Goal: Transaction & Acquisition: Purchase product/service

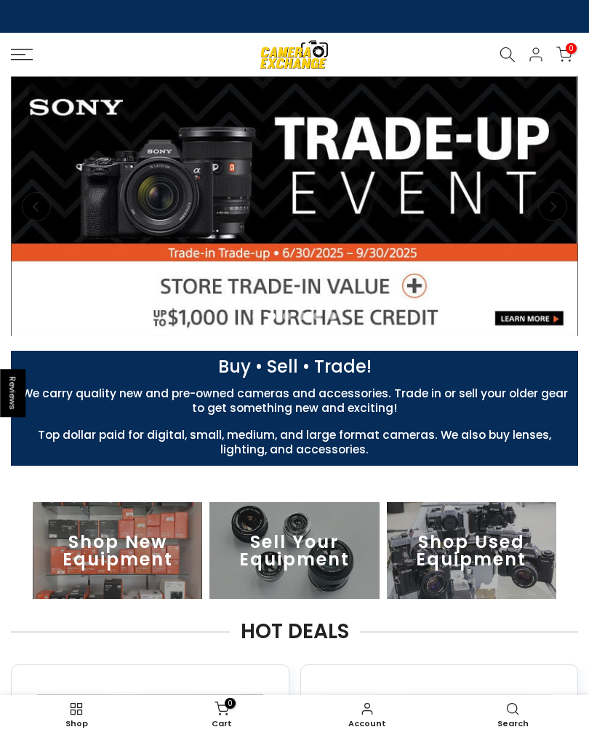
click at [20, 57] on icon at bounding box center [22, 55] width 22 height 12
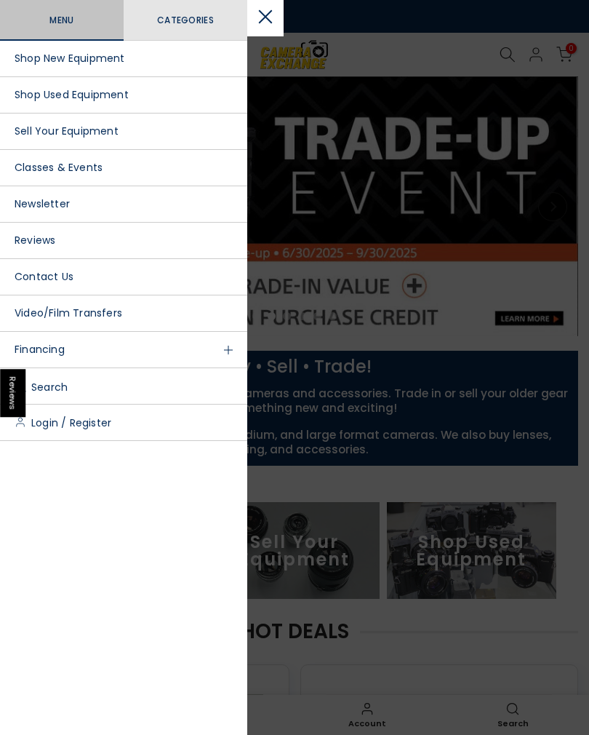
click at [84, 99] on link "Shop Used Equipment" at bounding box center [123, 95] width 247 height 36
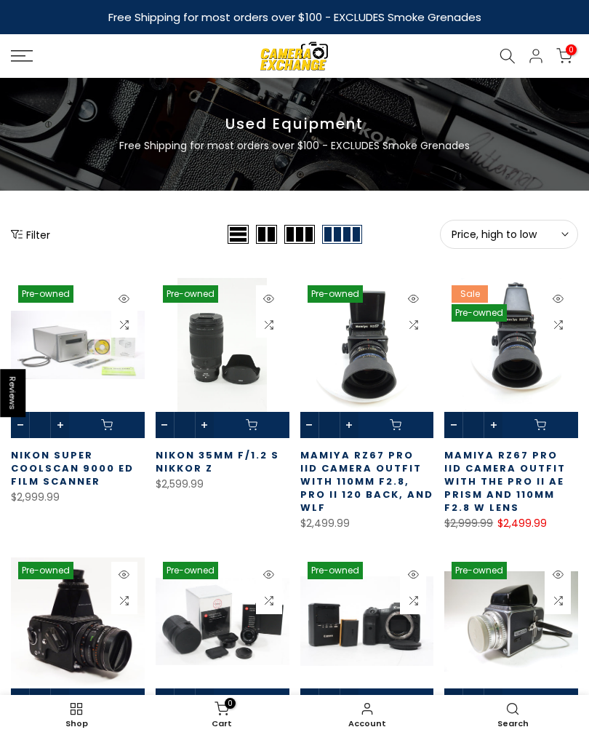
click at [30, 234] on button "Filter" at bounding box center [30, 234] width 39 height 15
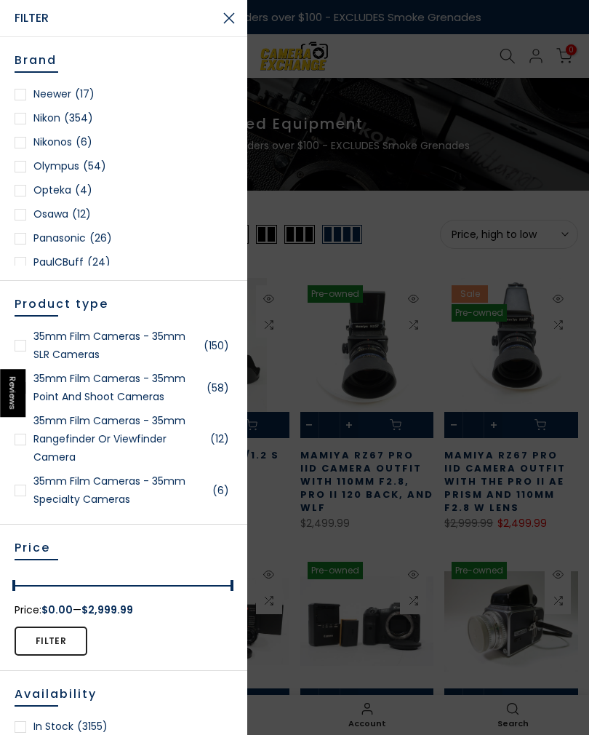
scroll to position [1247, 0]
click at [55, 122] on link "Nikon (354)" at bounding box center [124, 119] width 218 height 18
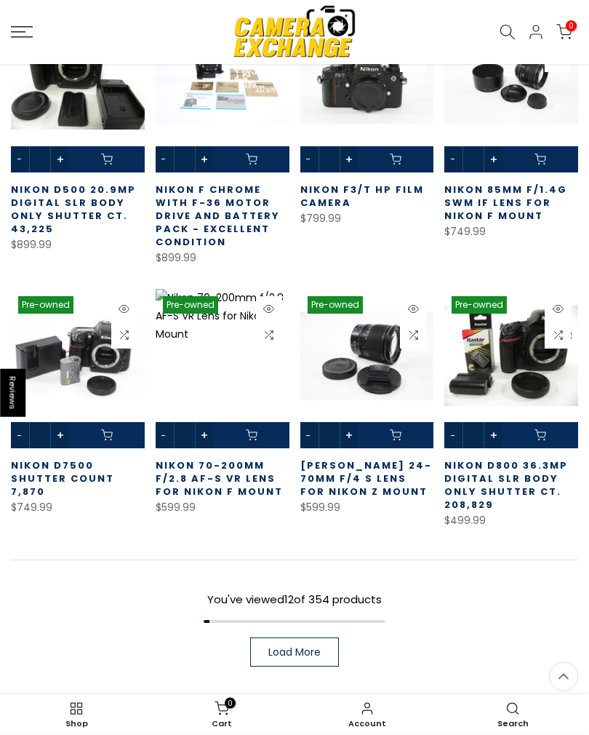
scroll to position [607, 0]
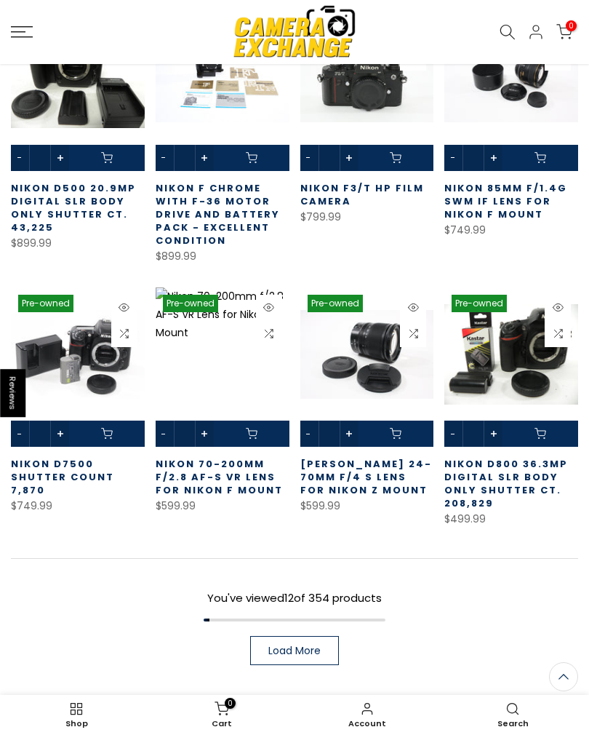
click at [485, 547] on div "354 Products Found Nikon Pre-owned Quick view Compare * Add to cart Nikon Super…" at bounding box center [294, 199] width 589 height 1019
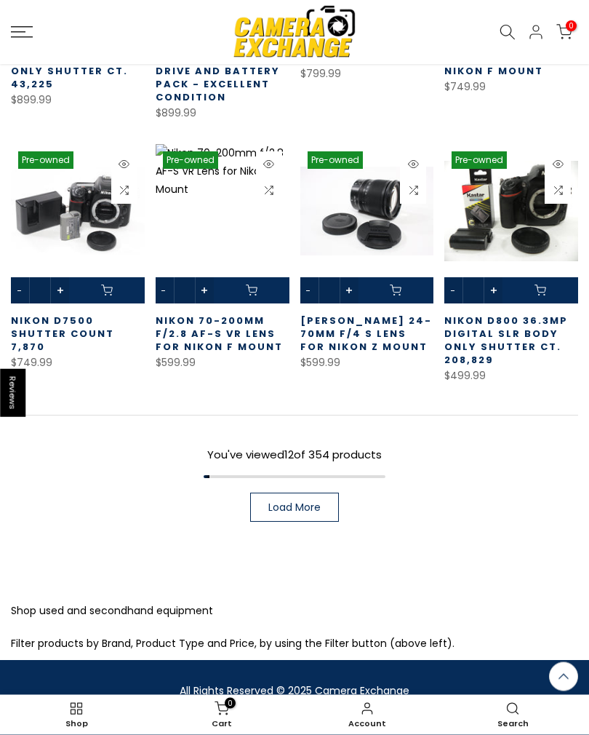
scroll to position [767, 0]
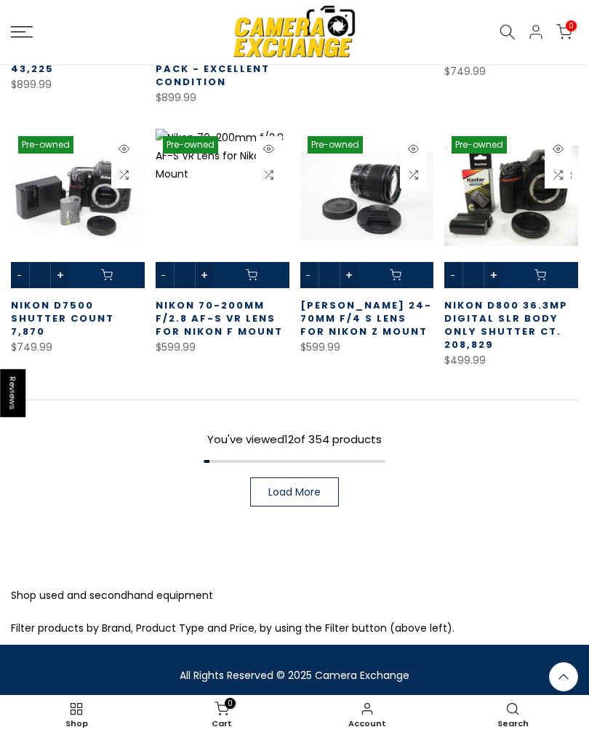
click at [299, 489] on span "Load More" at bounding box center [295, 492] width 52 height 10
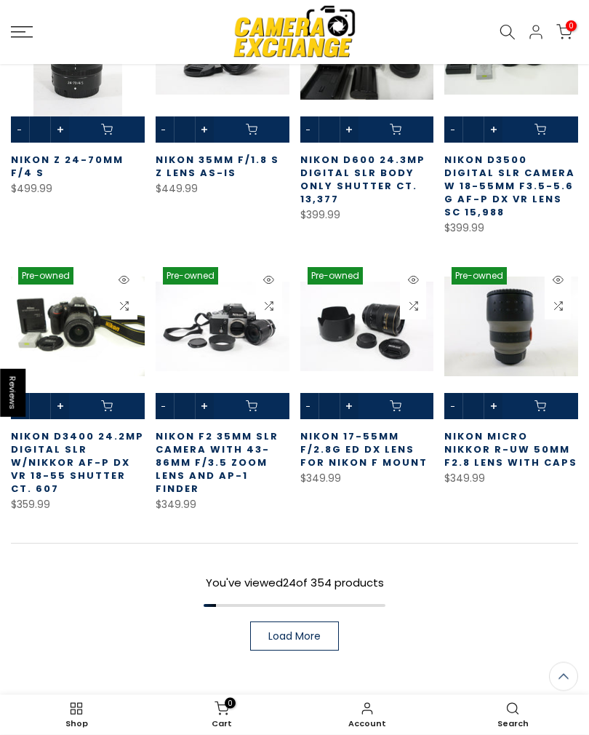
scroll to position [1453, 0]
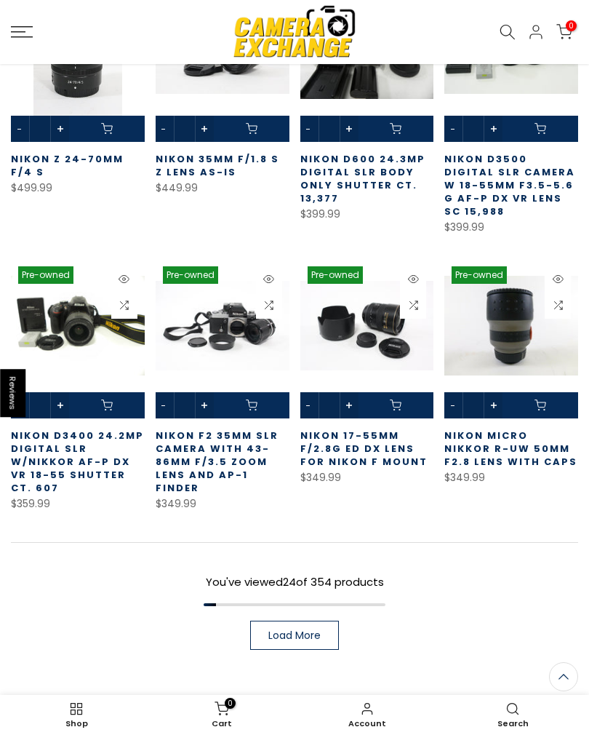
click at [318, 630] on span "Load More" at bounding box center [295, 635] width 52 height 10
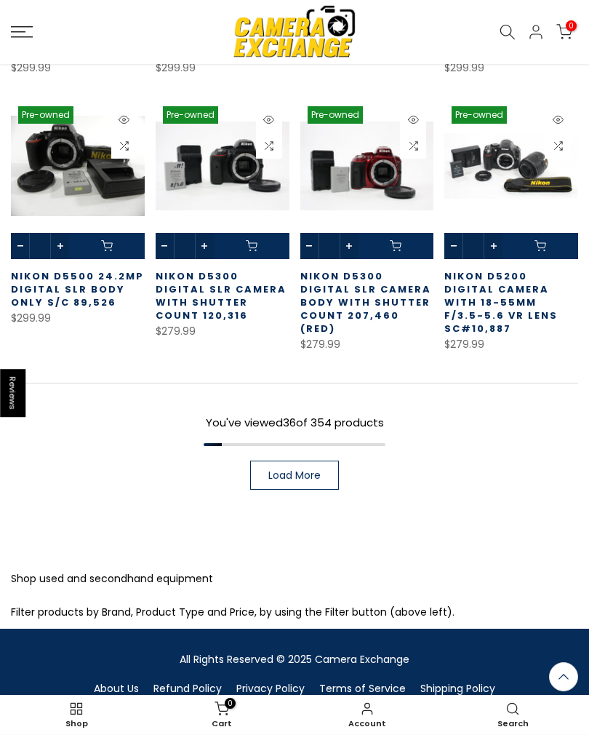
scroll to position [2430, 0]
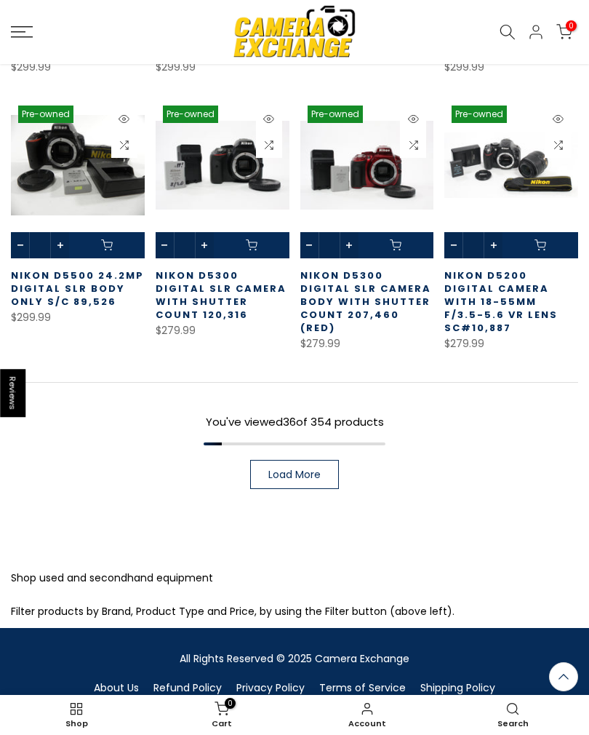
click at [312, 469] on span "Load More" at bounding box center [295, 474] width 52 height 10
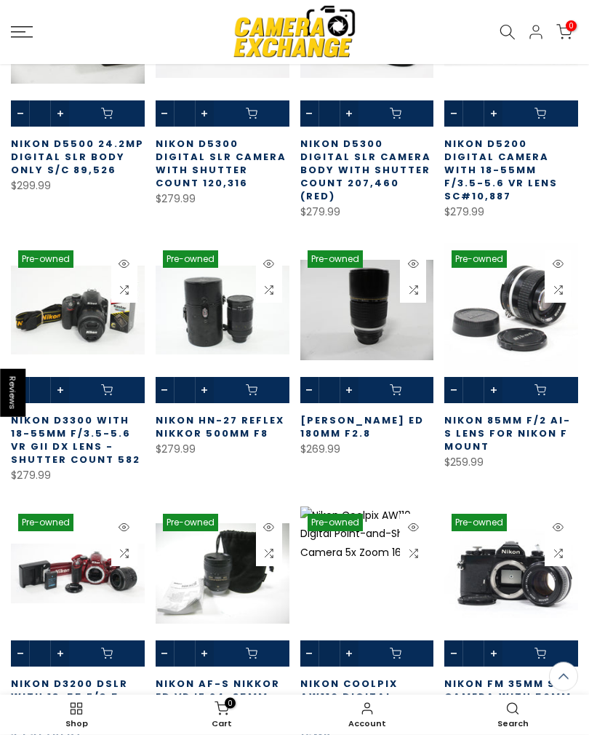
scroll to position [2567, 0]
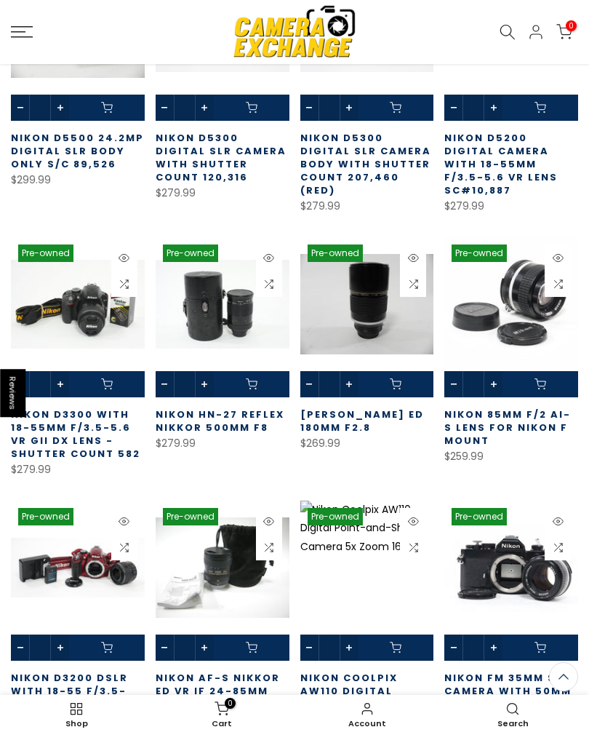
click at [375, 289] on link at bounding box center [368, 317] width 134 height 160
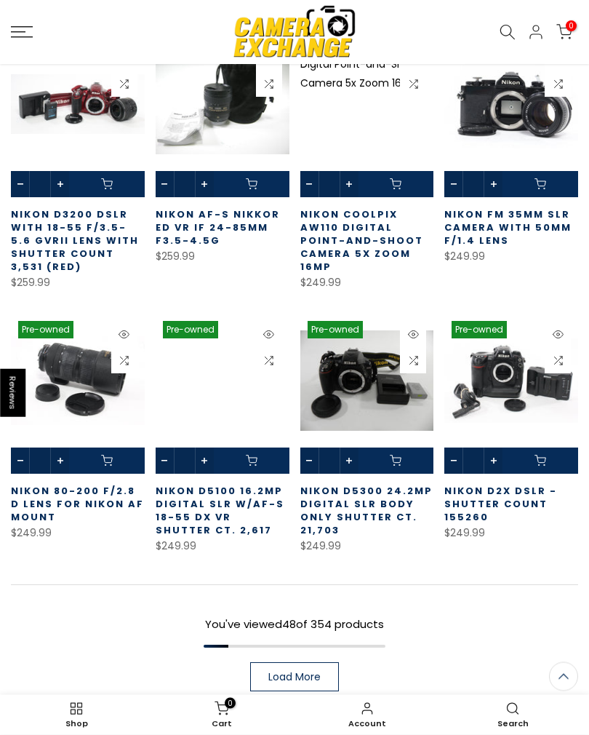
scroll to position [3029, 0]
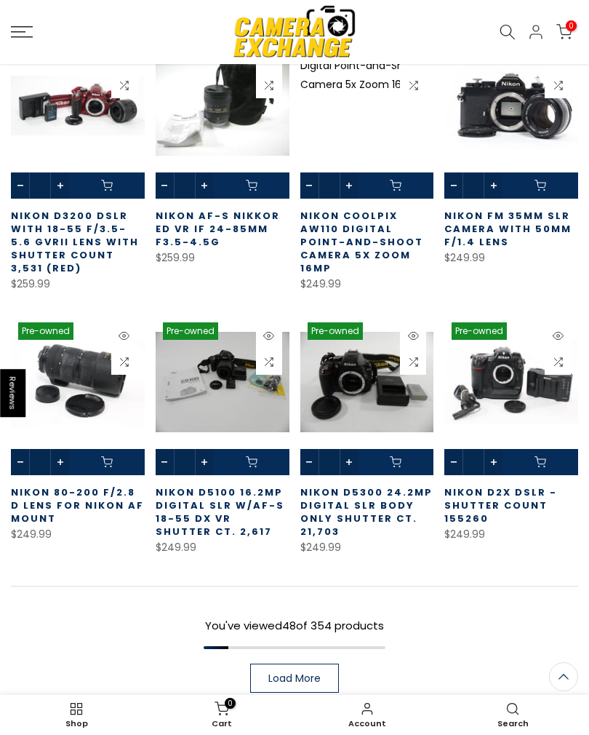
click at [311, 673] on span "Load More" at bounding box center [295, 678] width 52 height 10
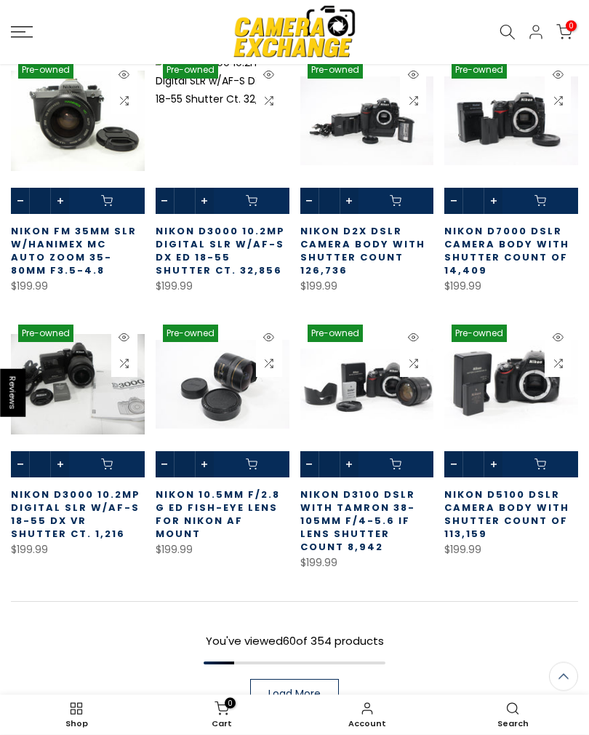
scroll to position [3818, 0]
click at [309, 688] on span "Load More" at bounding box center [295, 693] width 52 height 10
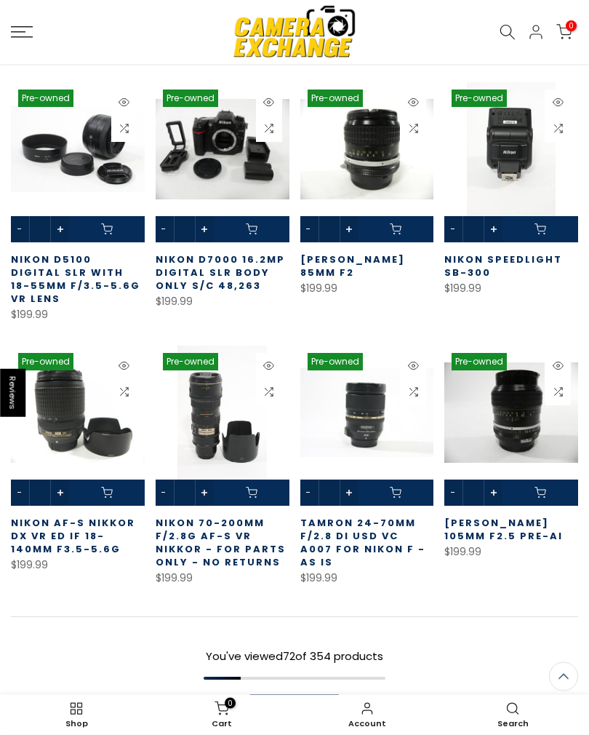
scroll to position [4619, 0]
click at [313, 704] on span "Load More" at bounding box center [295, 709] width 52 height 10
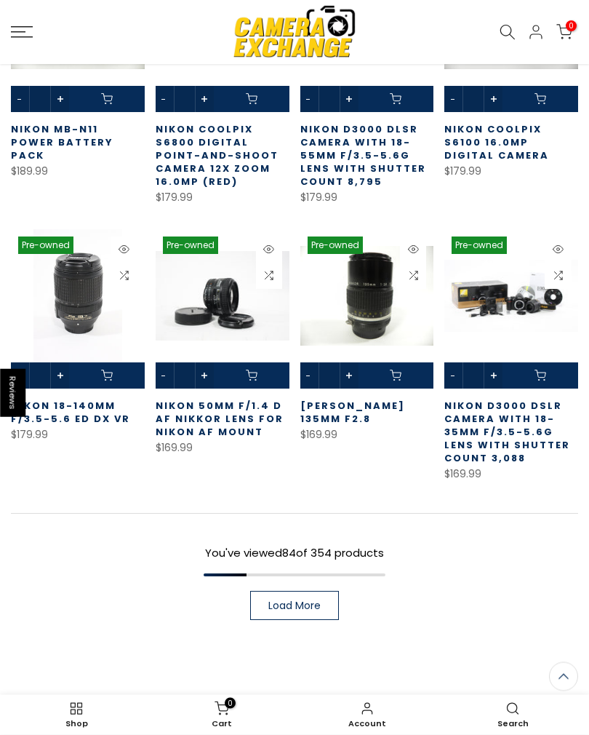
scroll to position [5552, 0]
click at [308, 600] on span "Load More" at bounding box center [295, 605] width 52 height 10
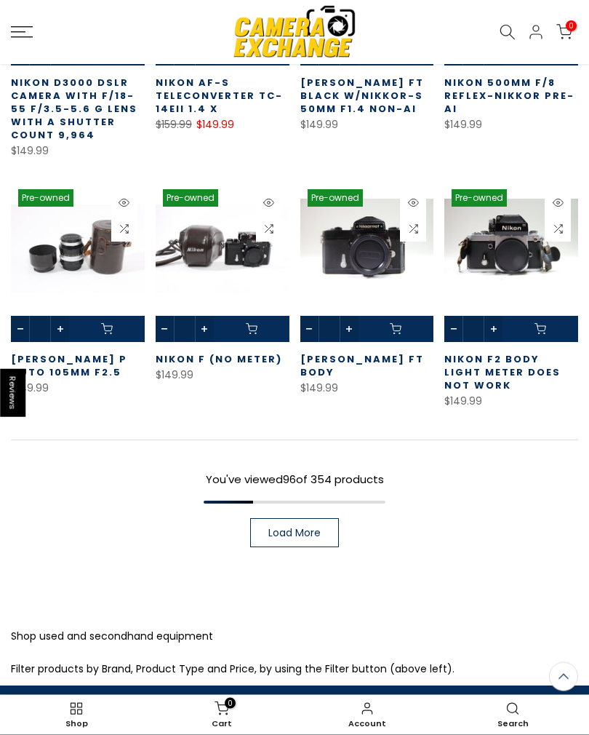
scroll to position [6402, 0]
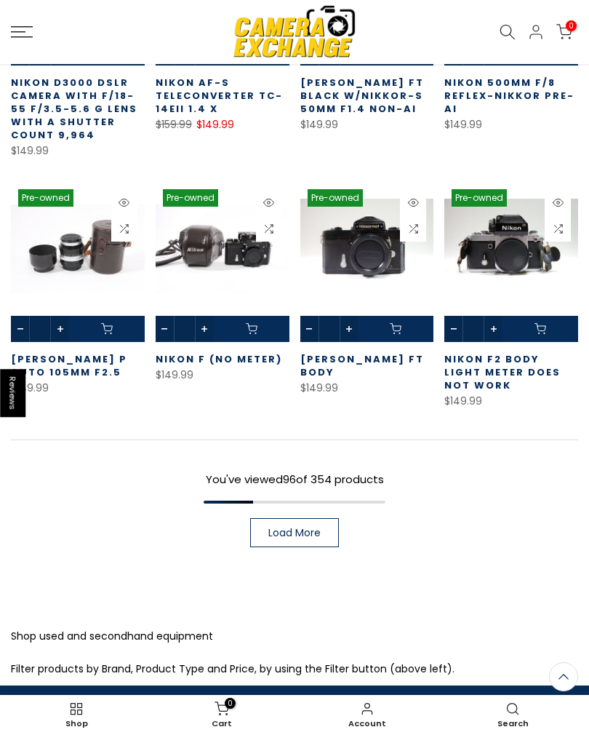
click at [314, 528] on span "Load More" at bounding box center [295, 533] width 52 height 10
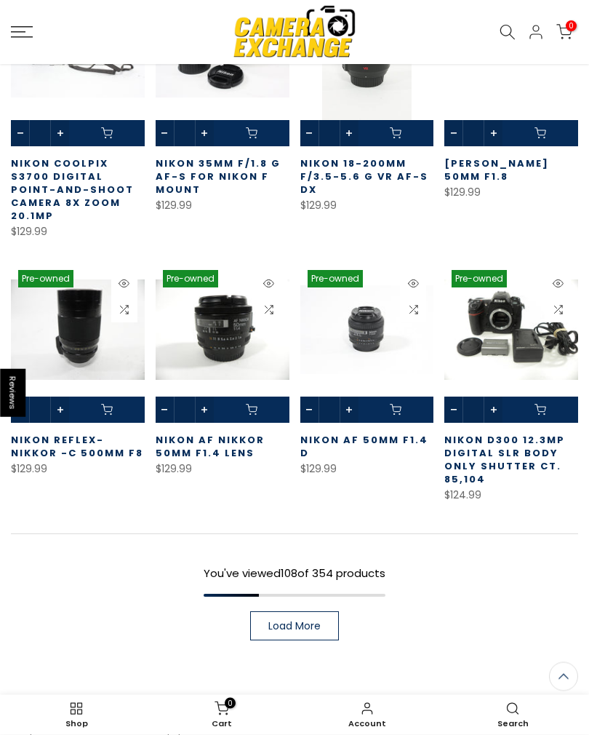
scroll to position [7110, 0]
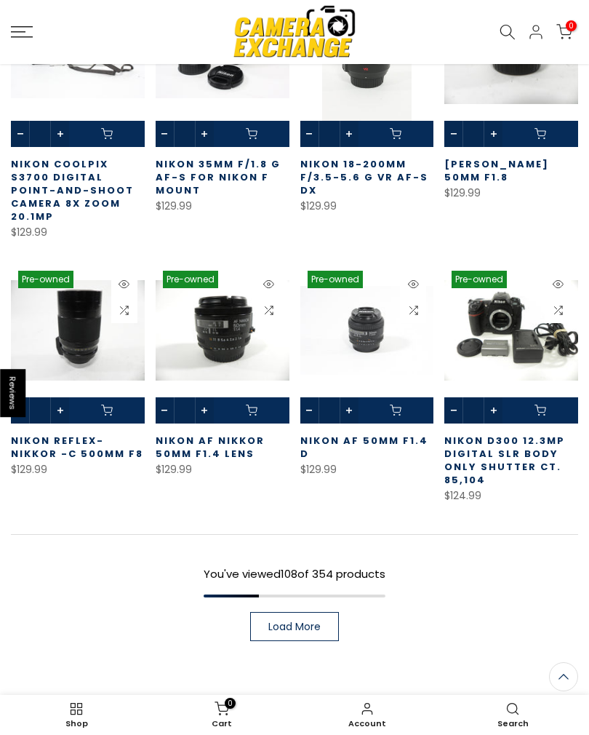
click at [311, 621] on span "Load More" at bounding box center [295, 626] width 52 height 10
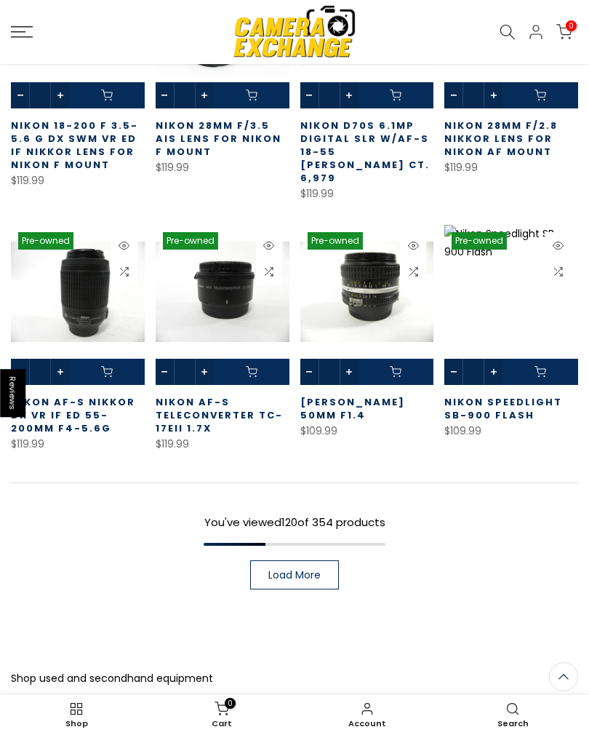
scroll to position [7986, 0]
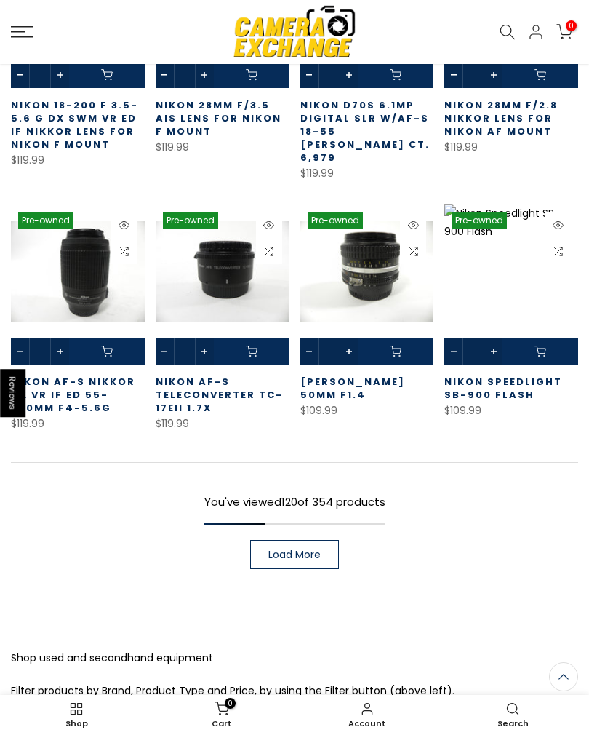
click at [301, 549] on span "Load More" at bounding box center [295, 554] width 52 height 10
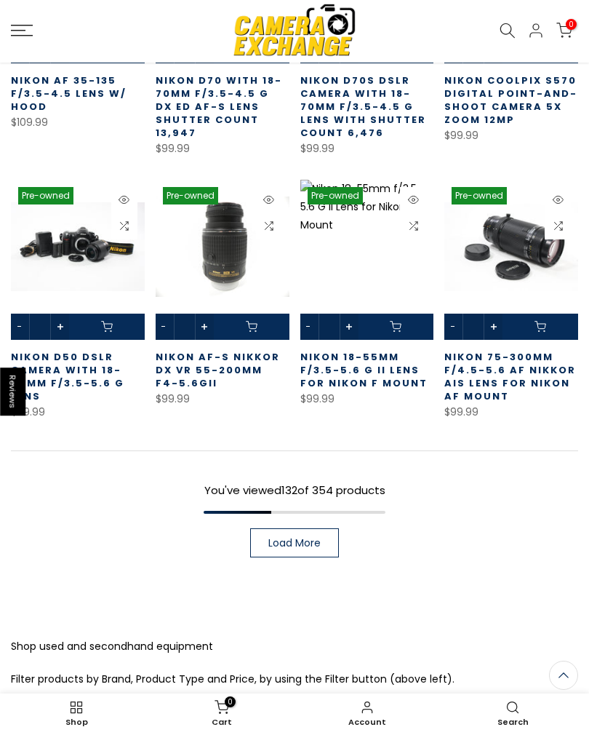
scroll to position [8800, 0]
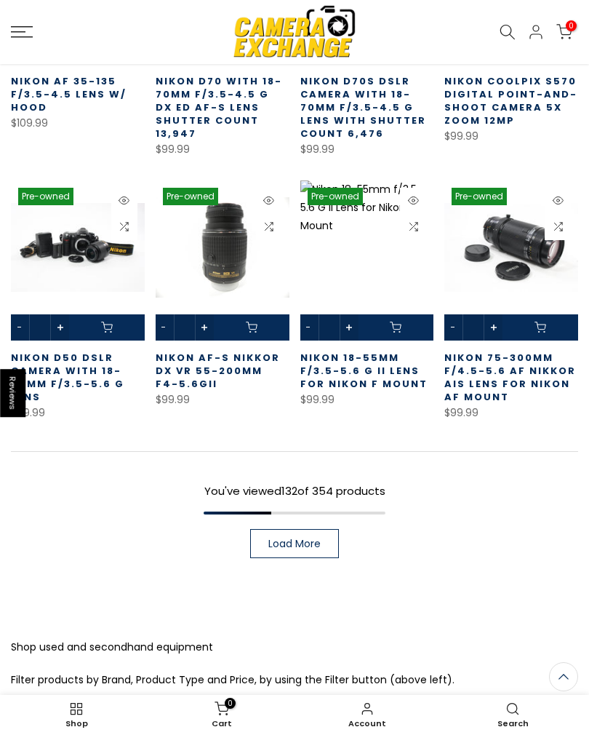
click at [320, 539] on span "Load More" at bounding box center [295, 544] width 52 height 10
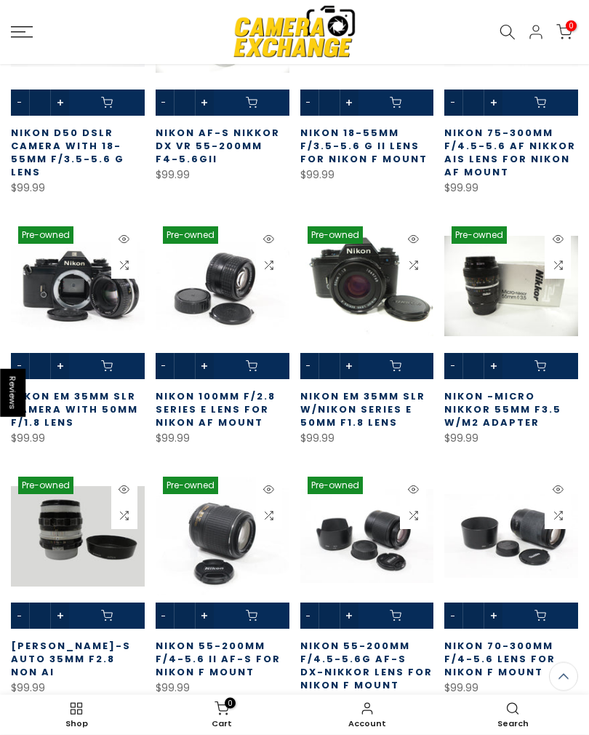
scroll to position [9026, 0]
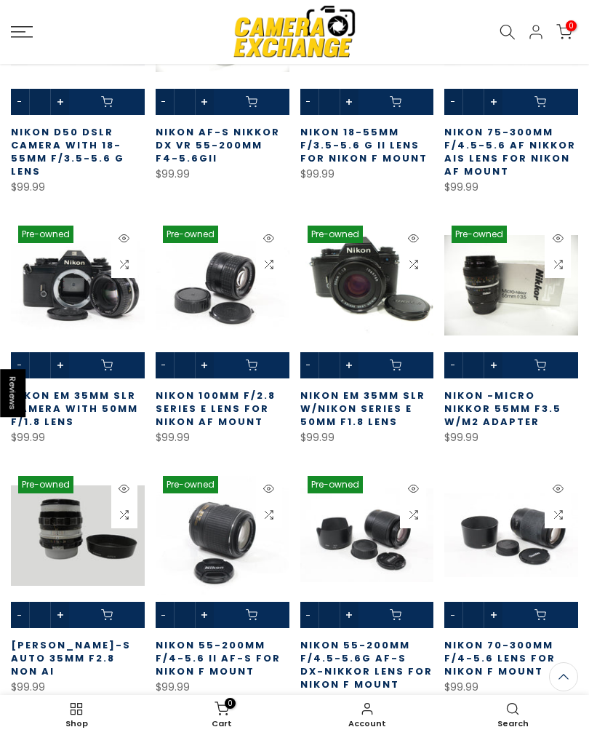
click at [164, 229] on link at bounding box center [223, 298] width 134 height 160
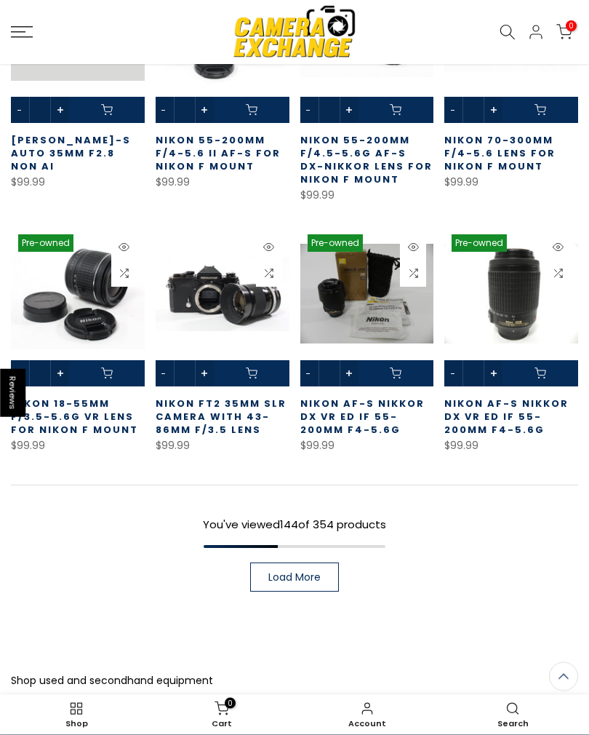
scroll to position [9530, 0]
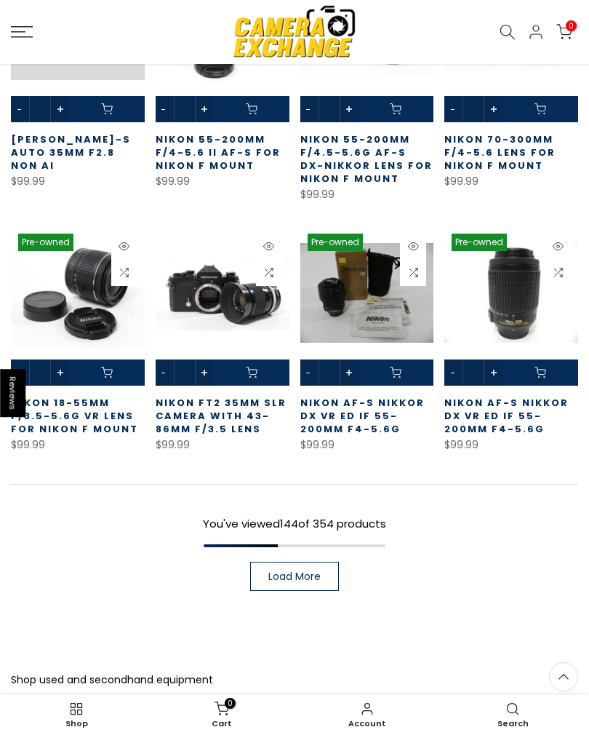
click at [313, 571] on span "Load More" at bounding box center [295, 576] width 52 height 10
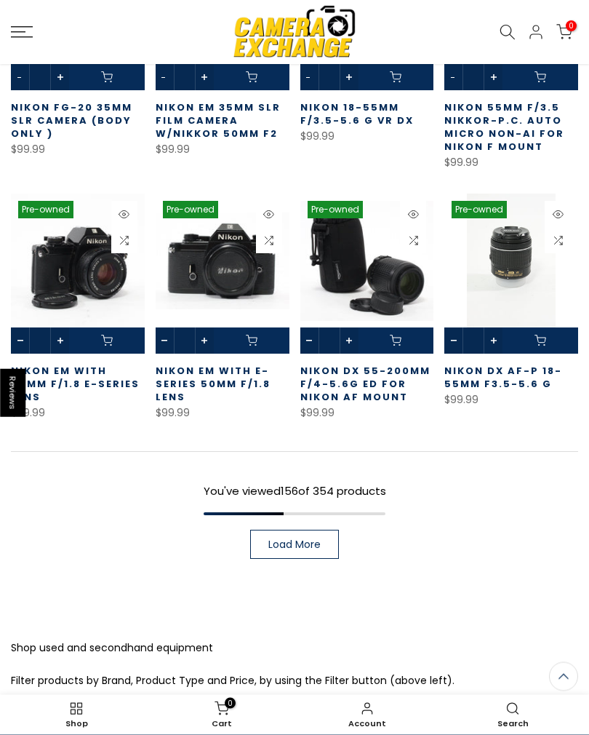
scroll to position [10341, 0]
click at [321, 530] on link "Load More" at bounding box center [294, 544] width 89 height 29
click at [309, 451] on div "You've viewed 156 of 354 products Load More" at bounding box center [295, 504] width 568 height 107
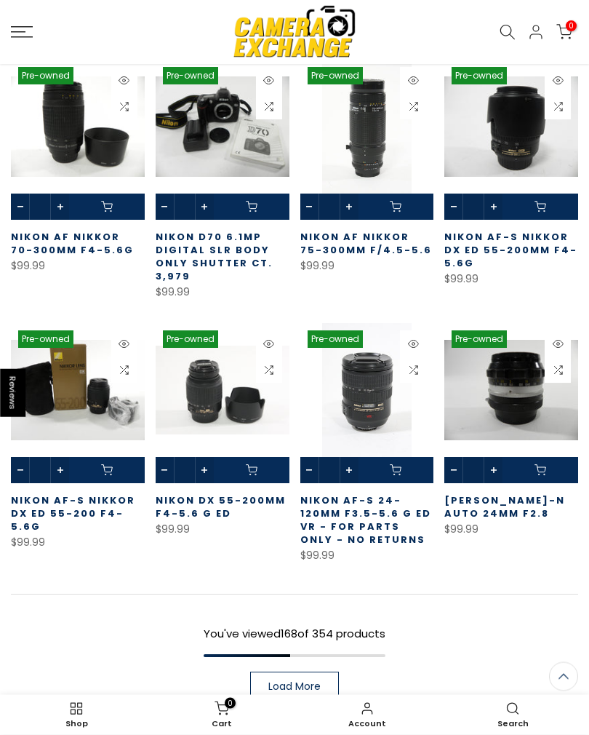
scroll to position [10974, 0]
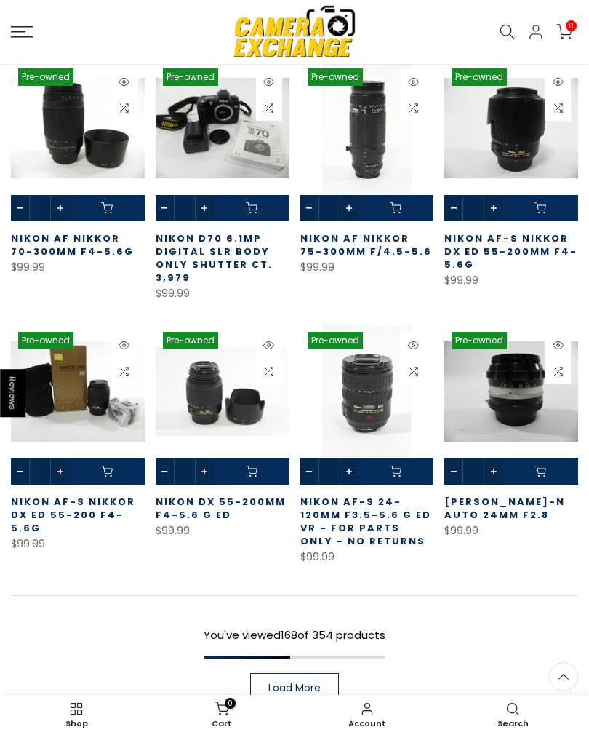
click at [301, 683] on span "Load More" at bounding box center [295, 688] width 52 height 10
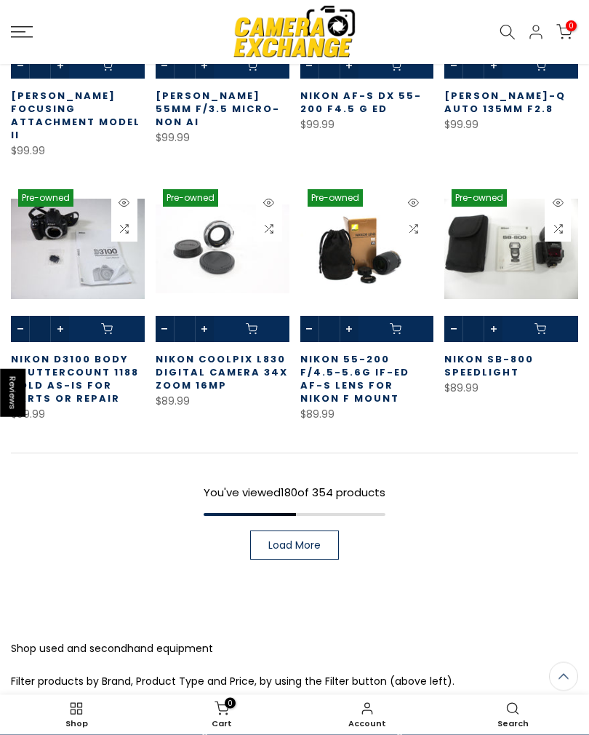
scroll to position [11908, 0]
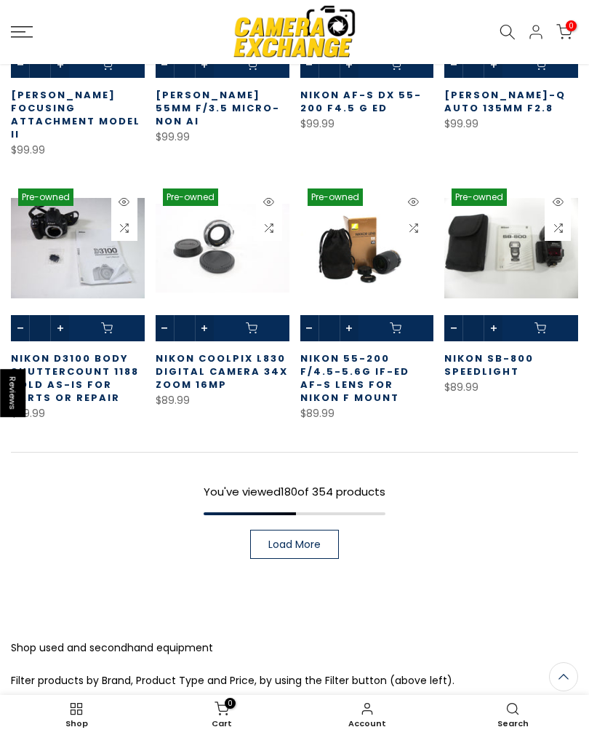
click at [314, 539] on span "Load More" at bounding box center [295, 544] width 52 height 10
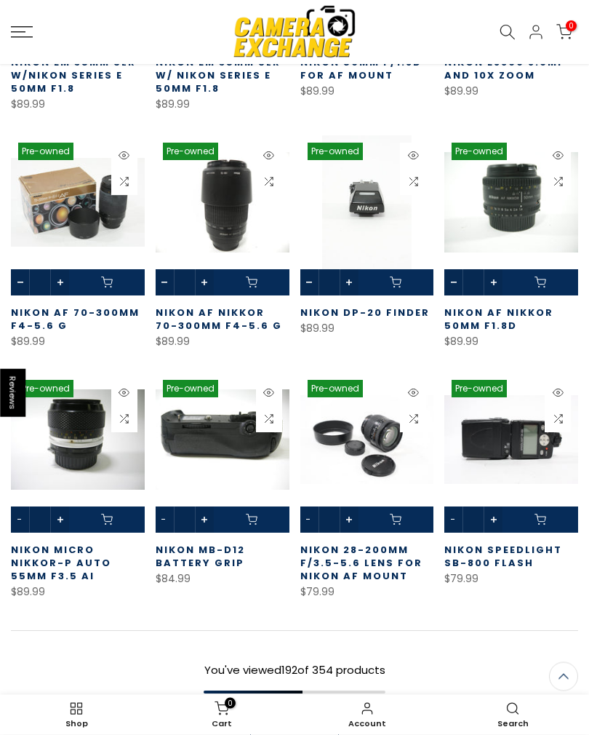
scroll to position [12467, 0]
click at [309, 718] on span "Load More" at bounding box center [295, 723] width 52 height 10
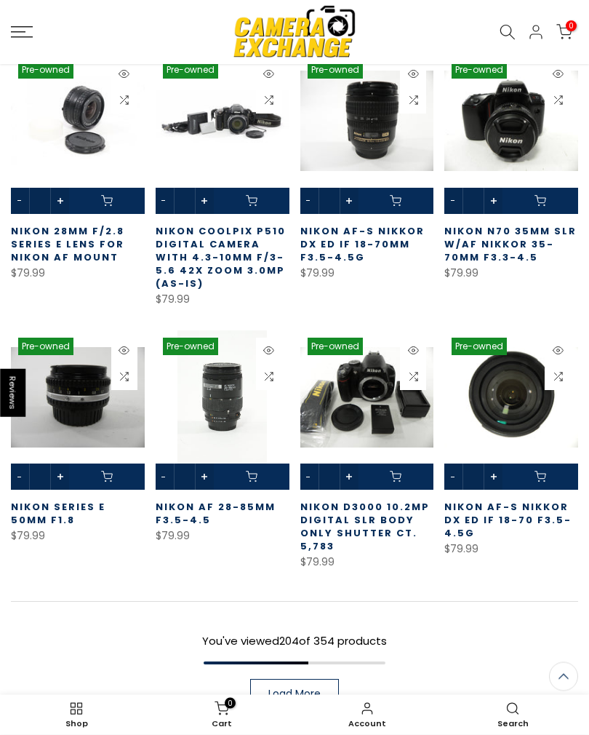
scroll to position [13287, 0]
click at [318, 688] on span "Load More" at bounding box center [295, 693] width 52 height 10
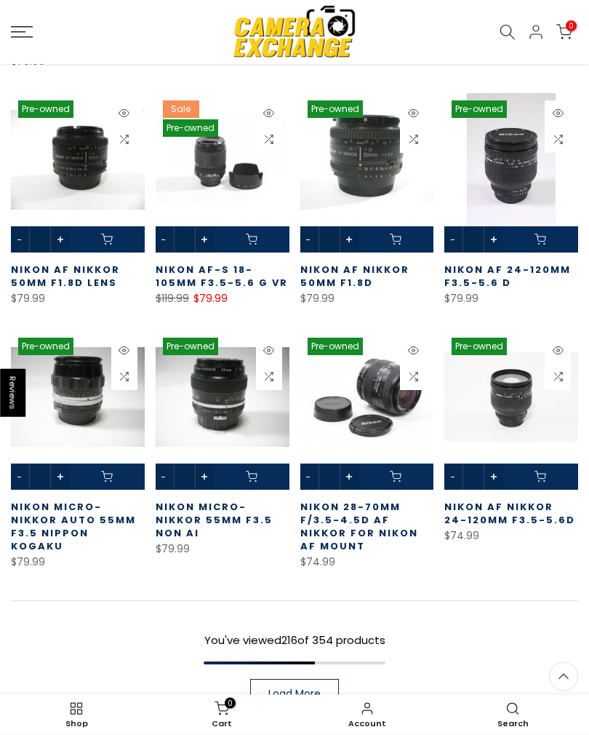
scroll to position [14060, 0]
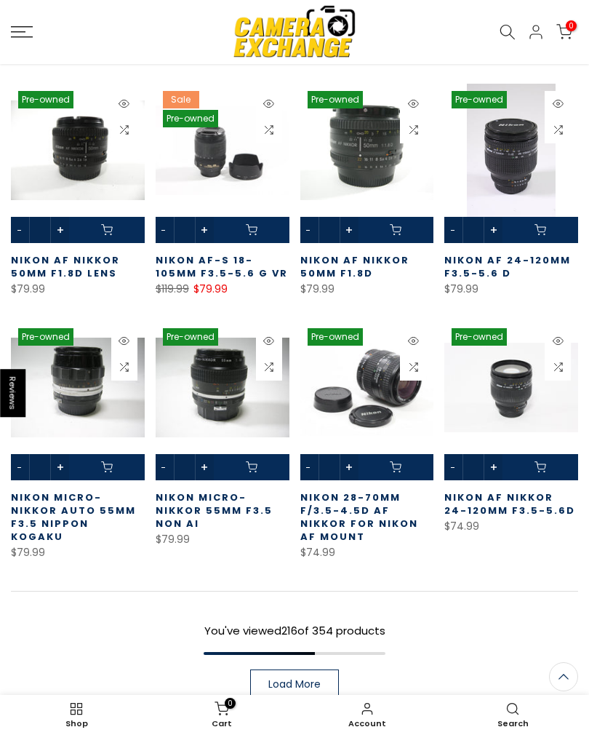
click at [329, 669] on link "Load More" at bounding box center [294, 683] width 89 height 29
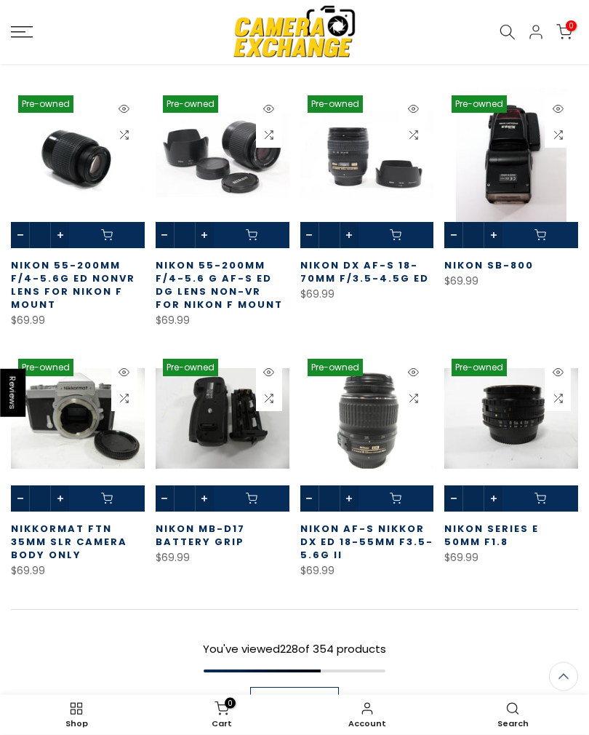
scroll to position [14819, 0]
click at [317, 696] on span "Load More" at bounding box center [295, 701] width 52 height 10
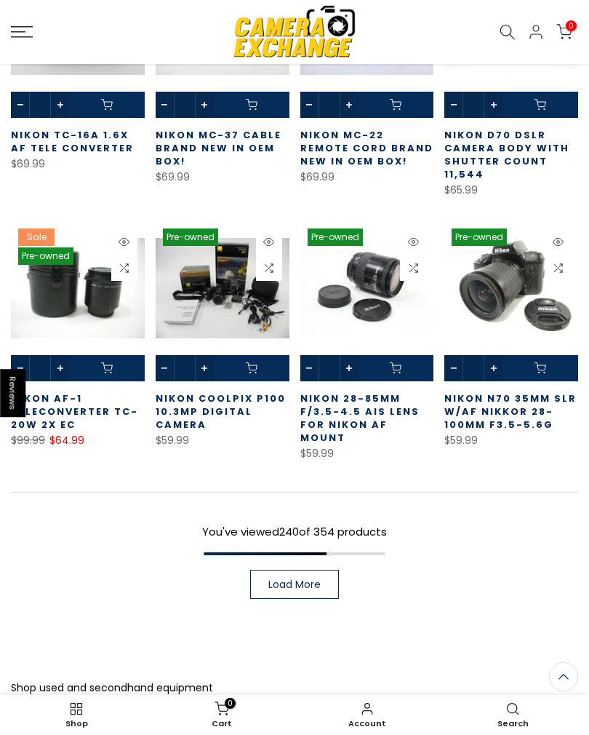
scroll to position [15711, 0]
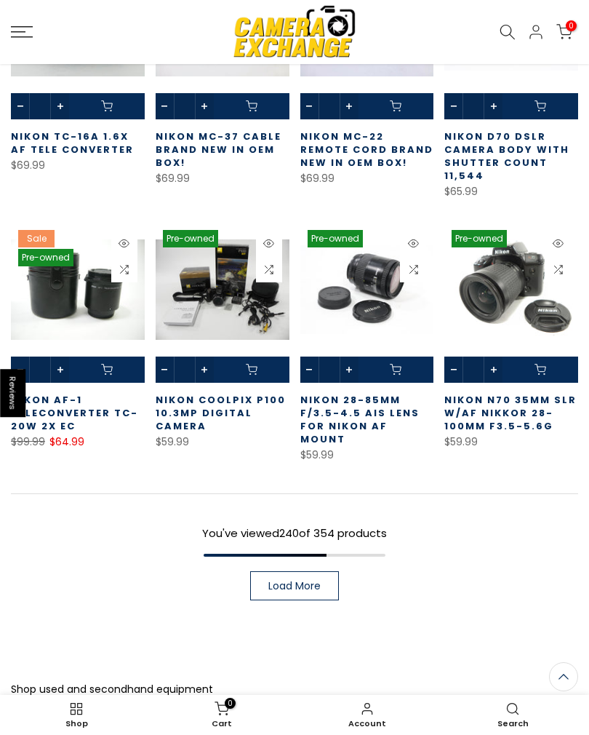
click at [304, 581] on span "Load More" at bounding box center [295, 586] width 52 height 10
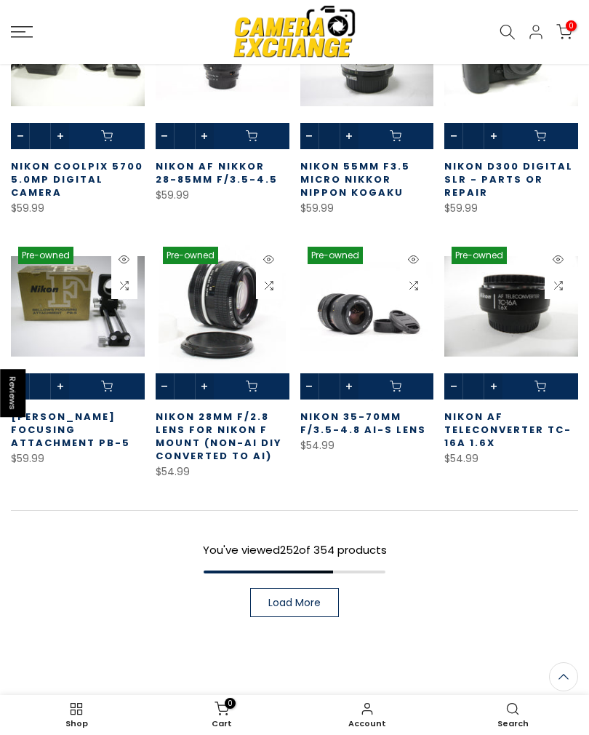
scroll to position [16475, 0]
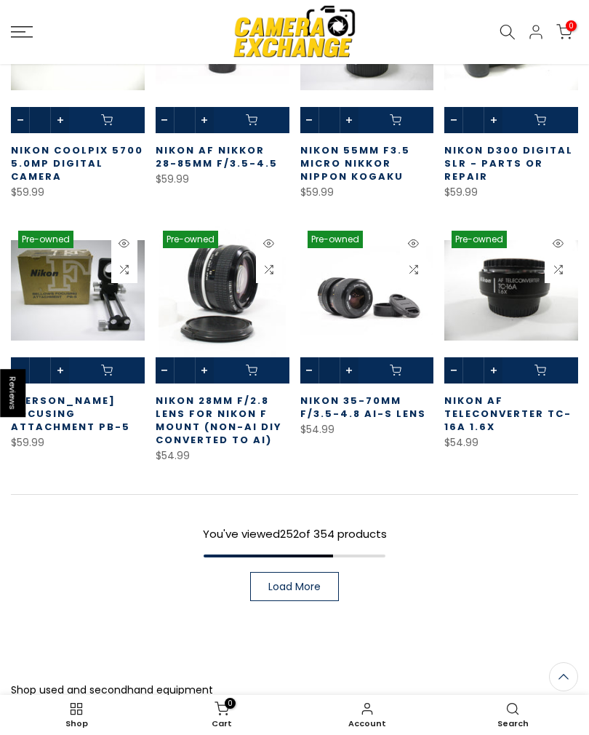
click at [304, 581] on span "Load More" at bounding box center [295, 586] width 52 height 10
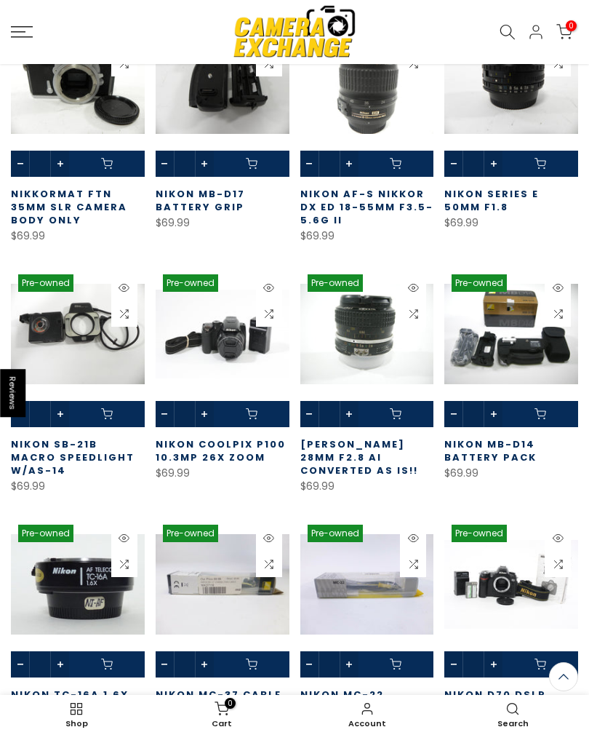
scroll to position [15151, 0]
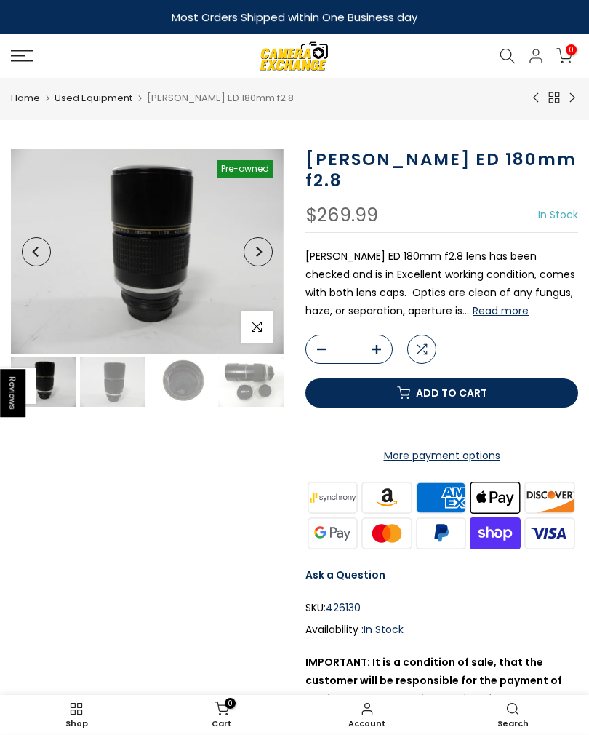
click at [155, 243] on img at bounding box center [147, 251] width 273 height 204
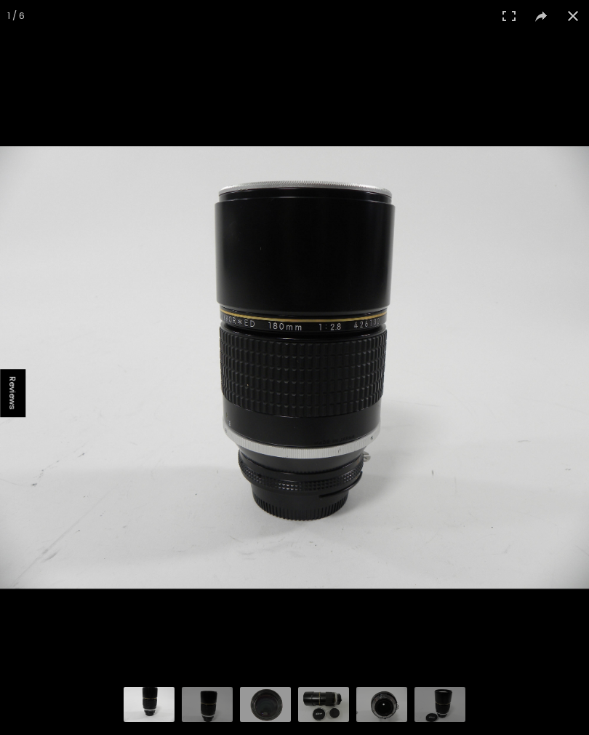
click at [459, 365] on img at bounding box center [294, 367] width 589 height 442
click at [476, 366] on div "1 / 6" at bounding box center [294, 367] width 589 height 735
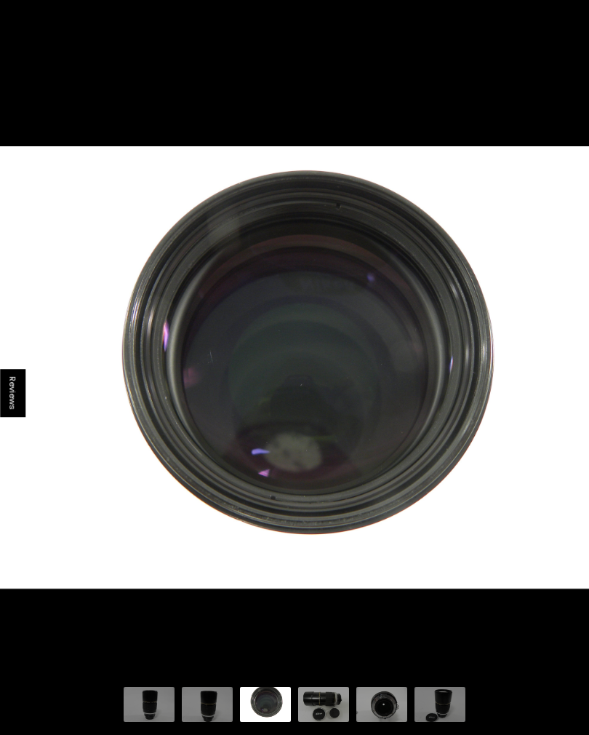
click at [498, 405] on div "1 / 6" at bounding box center [294, 367] width 589 height 735
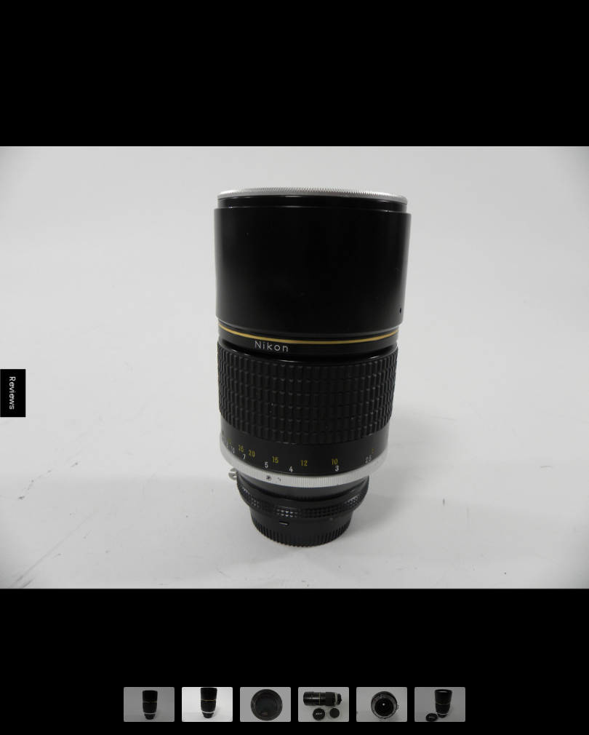
click at [545, 96] on div at bounding box center [294, 367] width 589 height 735
click at [577, 23] on button at bounding box center [573, 16] width 32 height 32
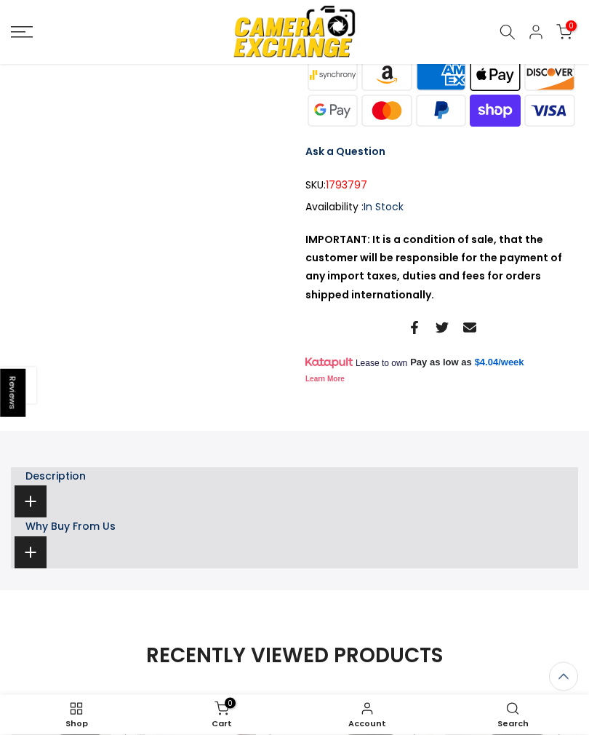
scroll to position [445, 0]
